Goal: Use online tool/utility

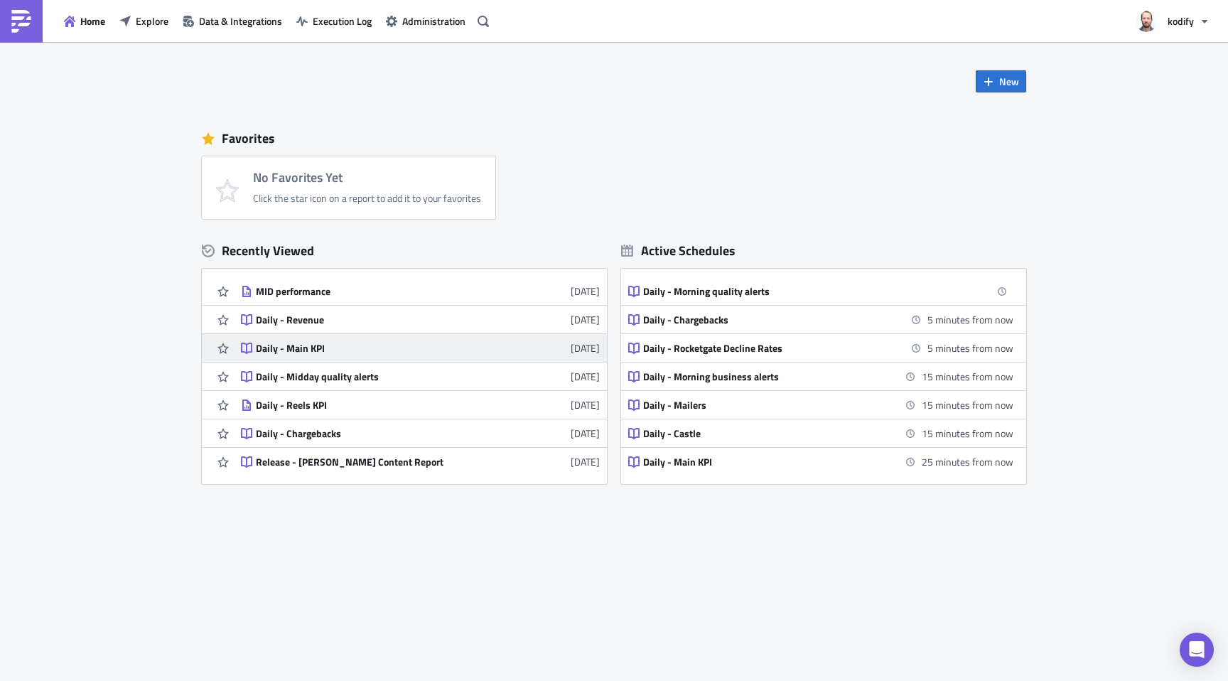
click at [303, 350] on div "Daily - Main KPI" at bounding box center [380, 348] width 249 height 13
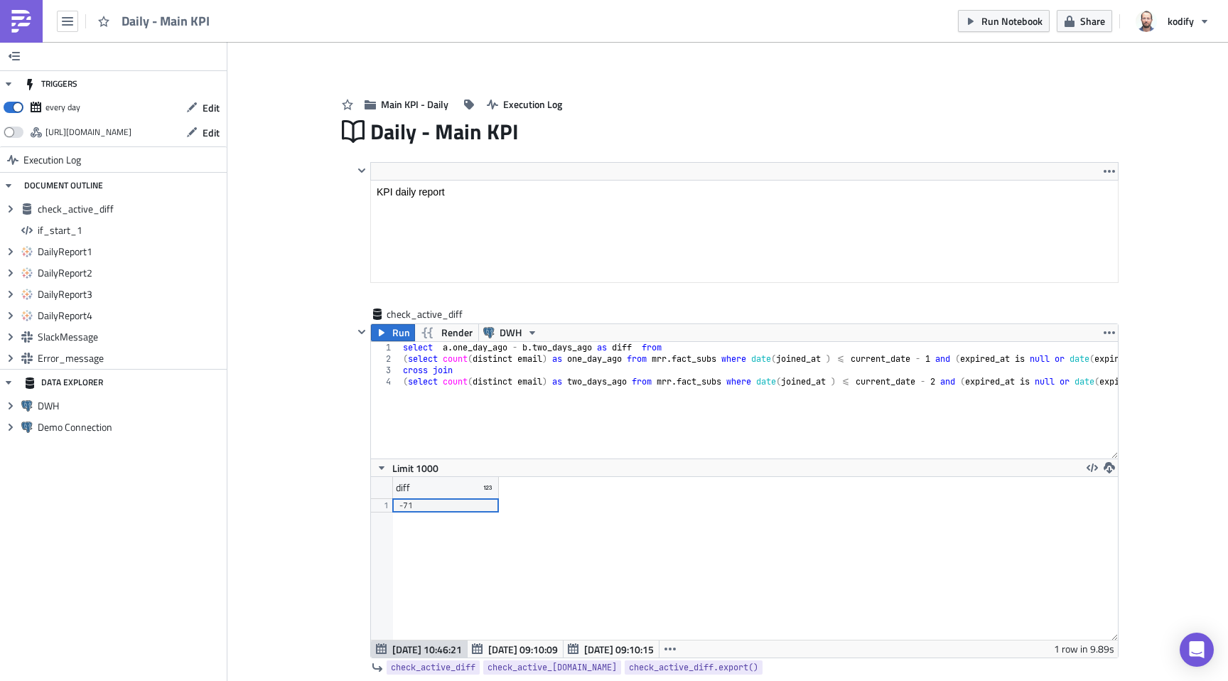
scroll to position [163, 746]
click at [11, 107] on span at bounding box center [14, 107] width 20 height 11
click at [11, 107] on input "checkbox" at bounding box center [10, 103] width 9 height 9
checkbox input "false"
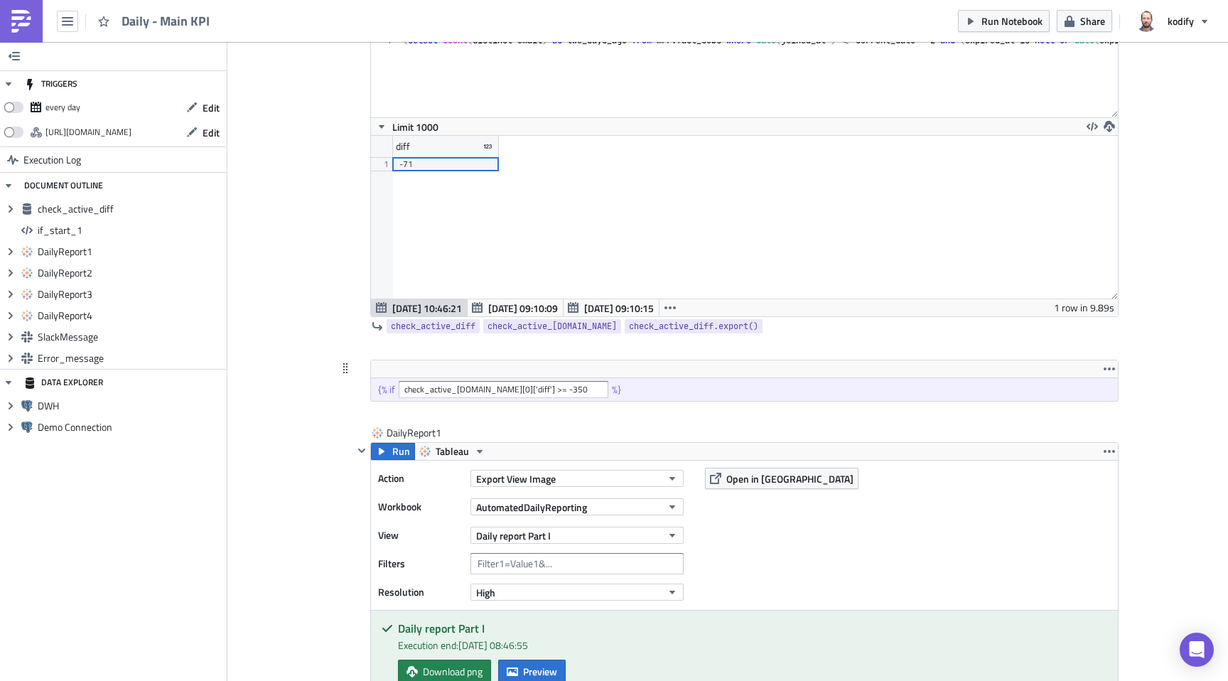
scroll to position [360, 0]
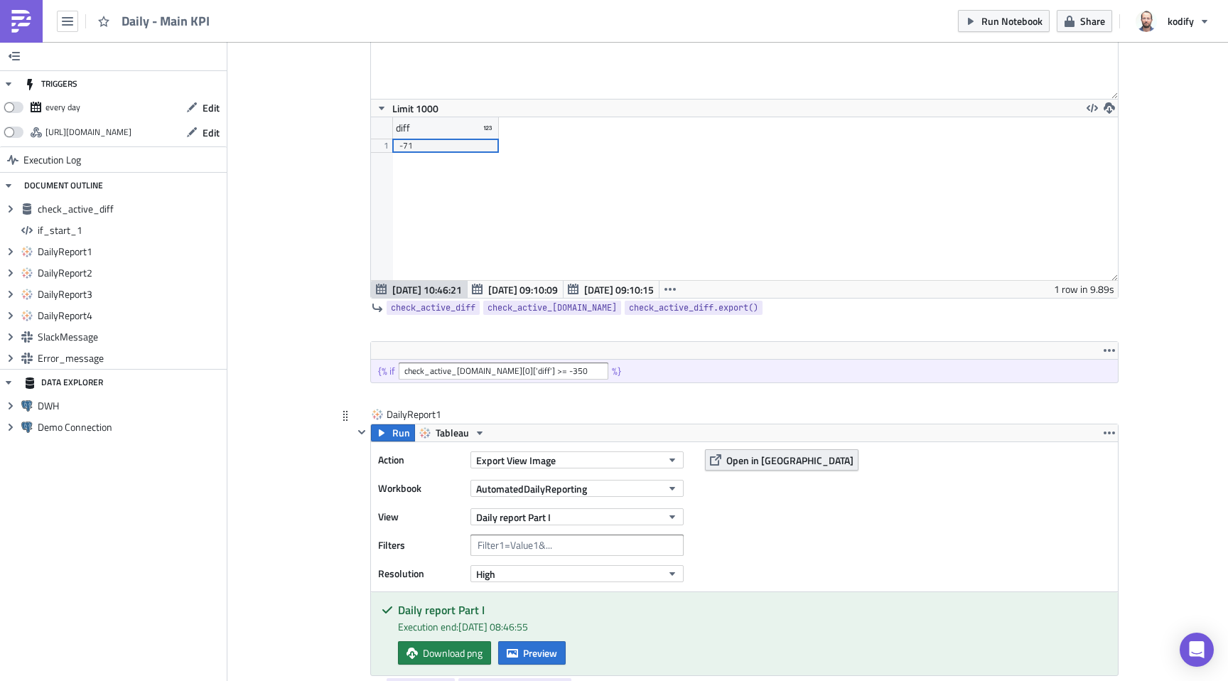
click at [763, 457] on span "Open in [GEOGRAPHIC_DATA]" at bounding box center [789, 460] width 127 height 15
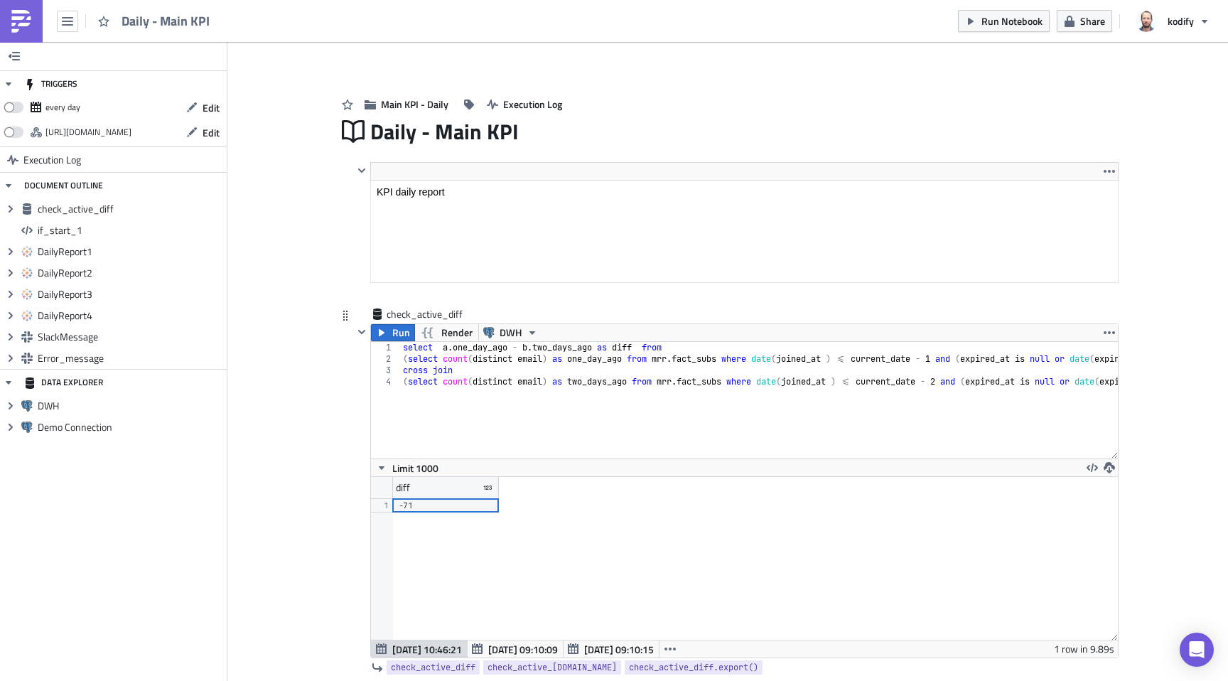
scroll to position [9, 0]
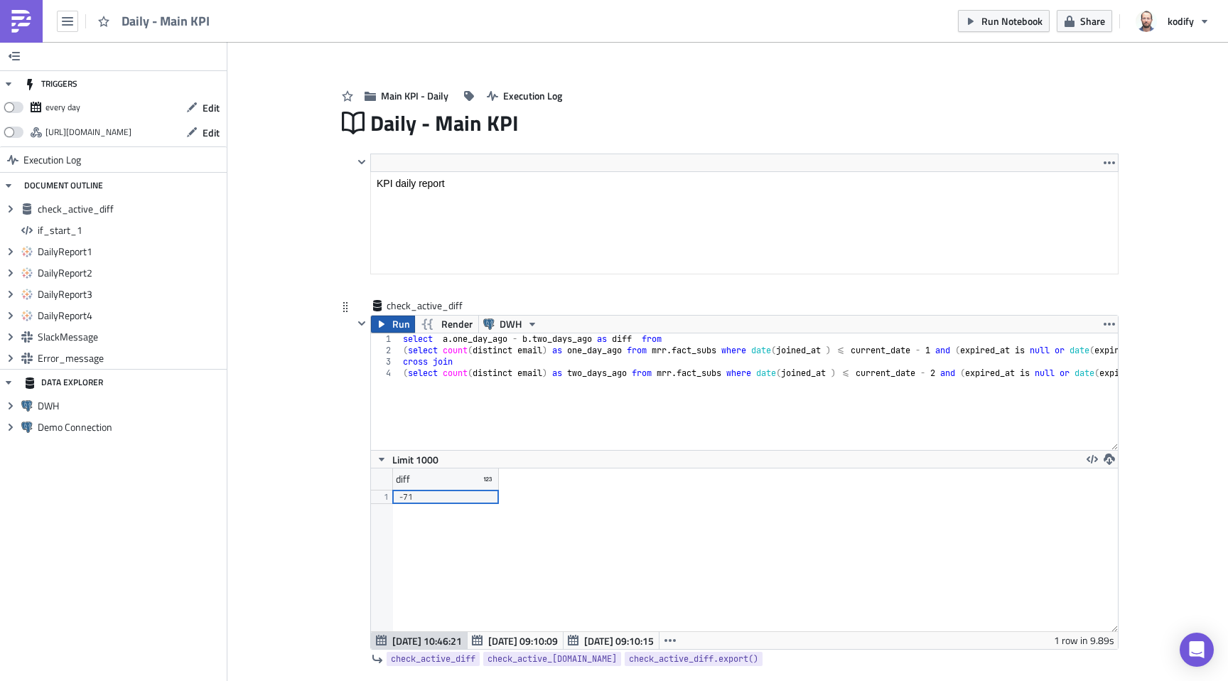
click at [379, 323] on icon "button" at bounding box center [382, 324] width 6 height 7
click at [392, 324] on span "Run" at bounding box center [401, 324] width 18 height 17
click at [977, 18] on icon "button" at bounding box center [970, 21] width 11 height 11
